Goal: Information Seeking & Learning: Learn about a topic

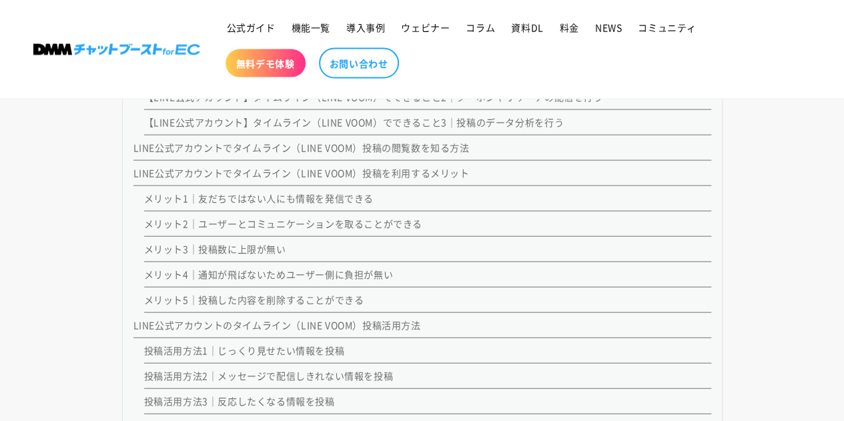
scroll to position [1462, 0]
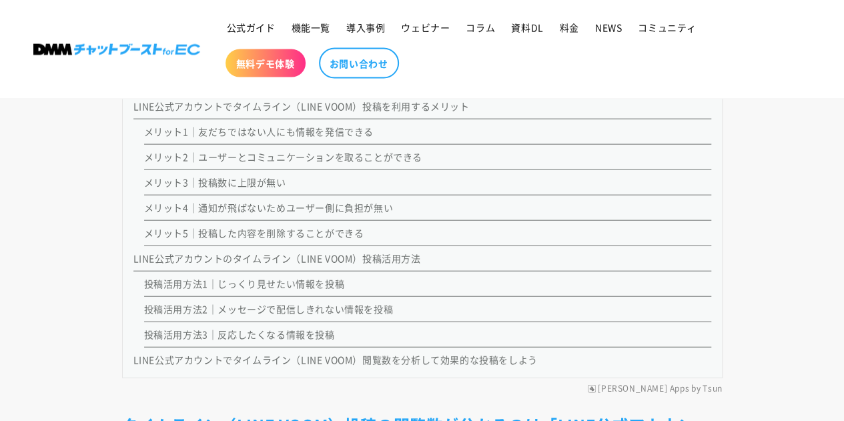
drag, startPoint x: 460, startPoint y: 224, endPoint x: 547, endPoint y: 78, distance: 169.3
drag, startPoint x: 547, startPoint y: 78, endPoint x: 526, endPoint y: 60, distance: 27.9
click at [526, 60] on ul "公式ガイド 機能一覧 導入事例 ウェビナー コラム 資料DL 料金 NEWS コミュニティ 無料デモ体験 お問い合わせ" at bounding box center [508, 49] width 579 height 72
drag, startPoint x: 533, startPoint y: 51, endPoint x: 558, endPoint y: 22, distance: 37.8
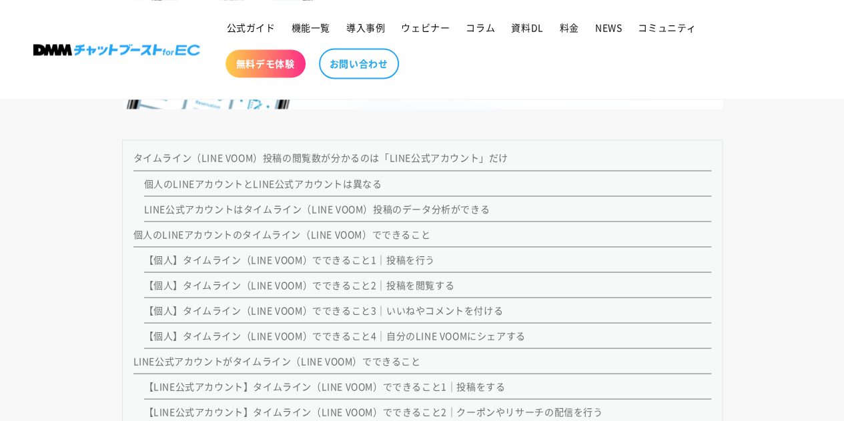
scroll to position [1082, 0]
click at [410, 278] on link "【個人】タイムライン（LINE VOOM）でできること2｜投稿を閲覧する" at bounding box center [299, 284] width 311 height 13
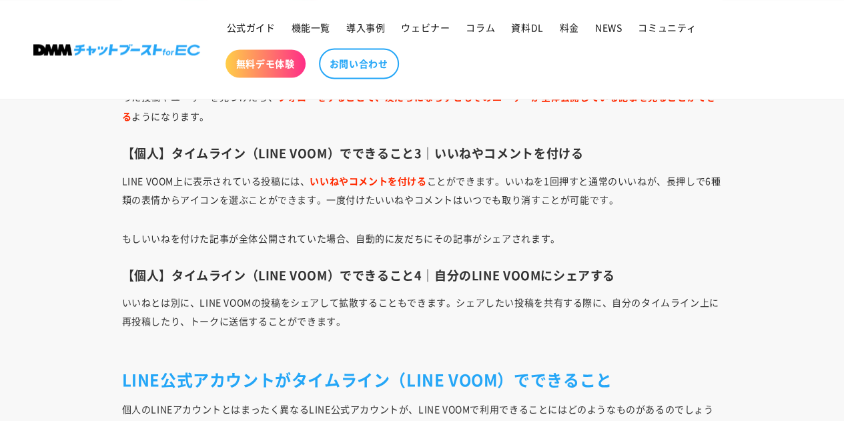
scroll to position [3689, 0]
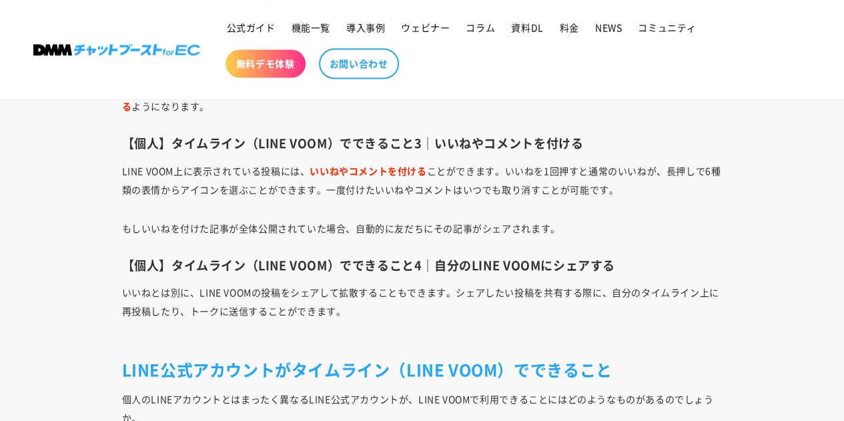
click at [410, 282] on p "いいねとは別に、LINE VOOMの投稿をシェアして拡散することもできます。シェアしたい投稿を共有する際に、自分のタイムライン上に再投稿したり、トークに送信す…" at bounding box center [422, 310] width 600 height 56
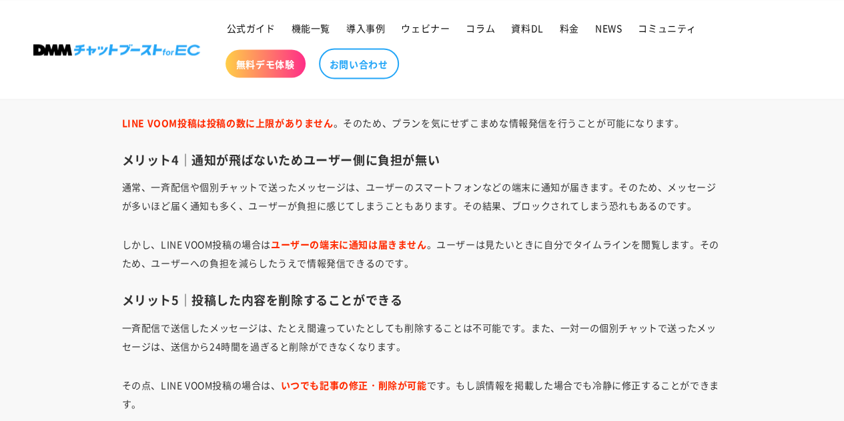
scroll to position [6346, 0]
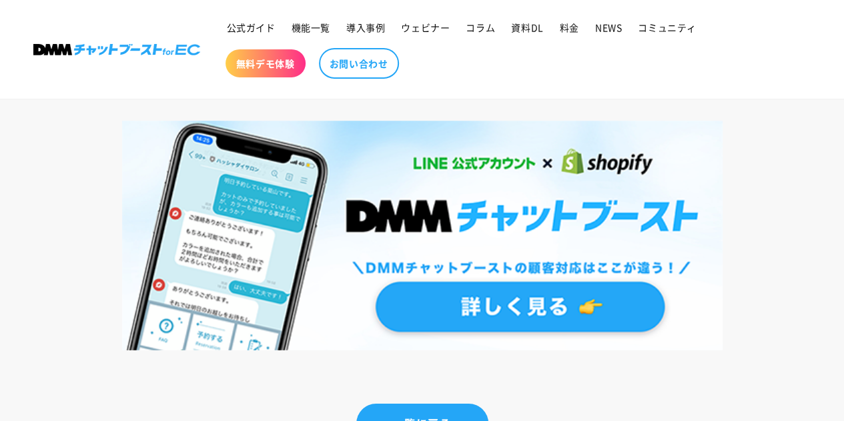
scroll to position [7787, 0]
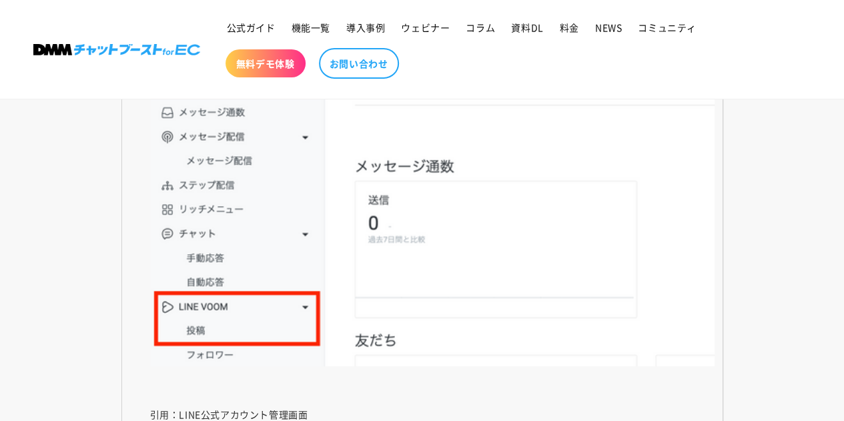
scroll to position [5145, 0]
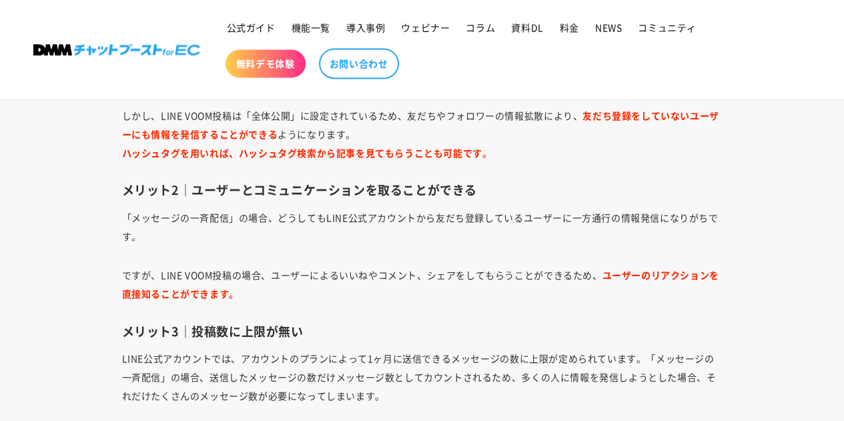
scroll to position [6142, 0]
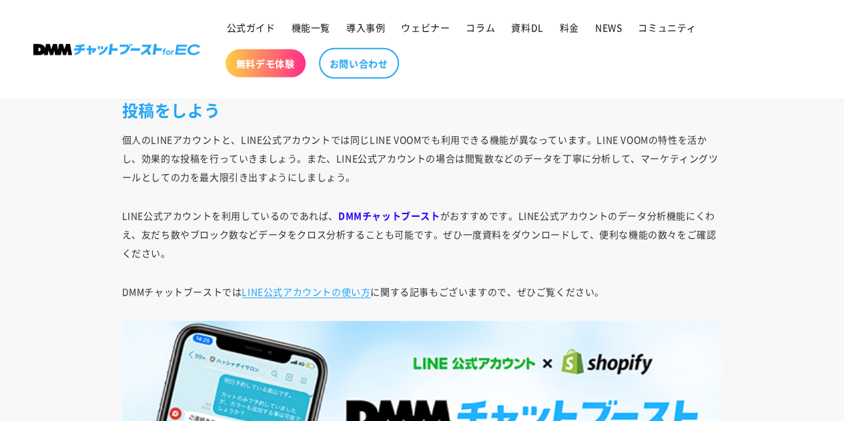
scroll to position [7404, 0]
